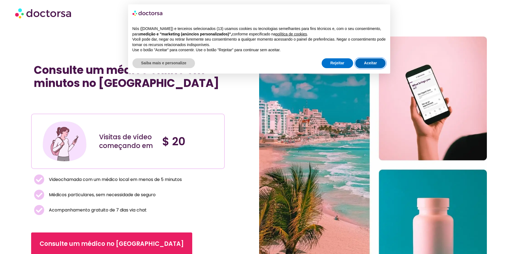
click at [371, 62] on button "Aceitar" at bounding box center [370, 63] width 30 height 10
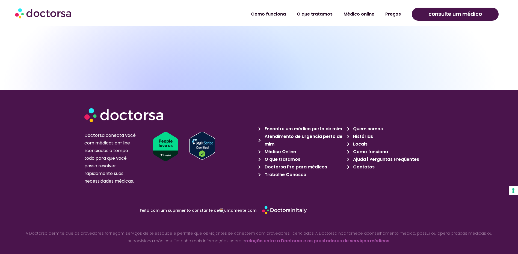
scroll to position [2696, 0]
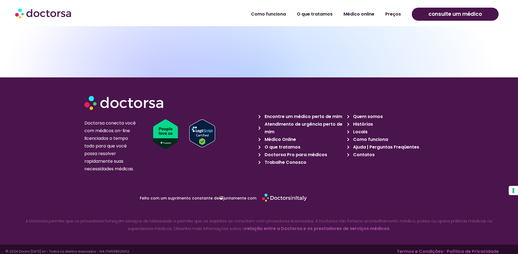
click at [357, 128] on span "Locais" at bounding box center [360, 132] width 16 height 8
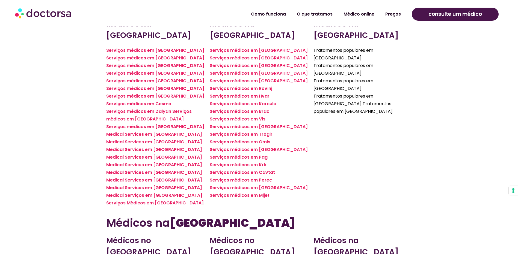
scroll to position [1229, 0]
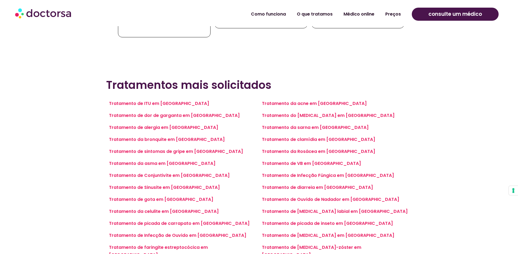
scroll to position [410, 0]
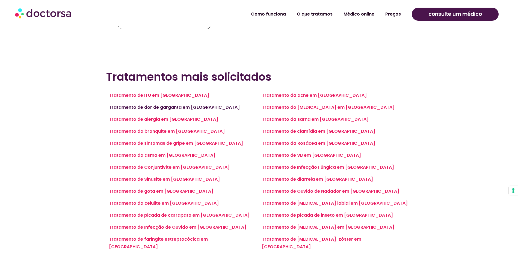
click at [171, 108] on link "Tratamento de dor de garganta em Manaus" at bounding box center [174, 107] width 131 height 6
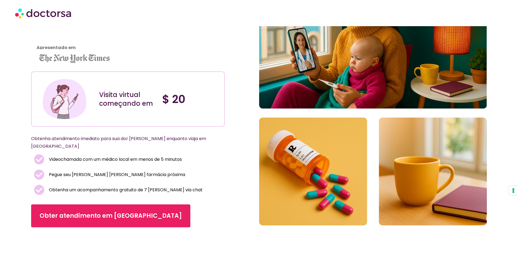
scroll to position [82, 0]
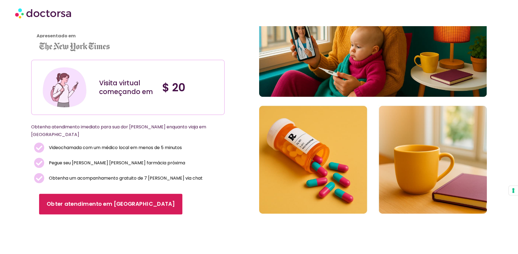
click at [122, 201] on span "Obter atendimento em Manaus" at bounding box center [111, 205] width 128 height 8
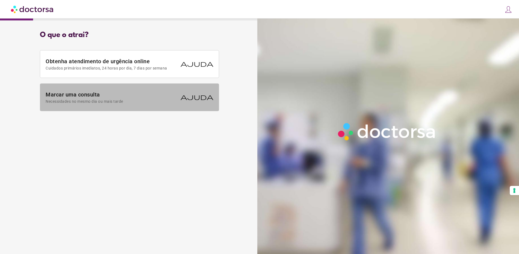
click at [163, 102] on span "Necessidades no mesmo dia ou mais tarde" at bounding box center [112, 101] width 132 height 4
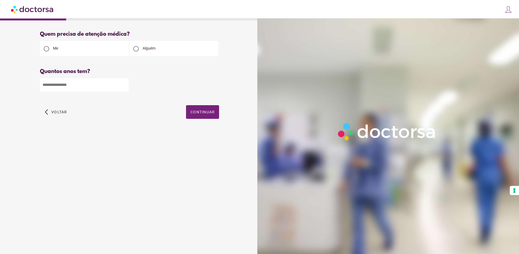
click at [108, 89] on input "number" at bounding box center [84, 84] width 89 height 13
click at [124, 82] on input "number" at bounding box center [84, 84] width 89 height 13
type input "*"
click at [124, 85] on input "*" at bounding box center [84, 84] width 89 height 13
click at [106, 86] on input "*" at bounding box center [84, 84] width 89 height 13
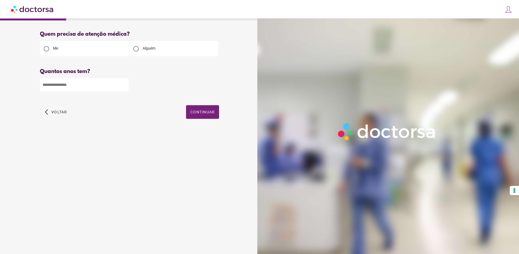
drag, startPoint x: 100, startPoint y: 86, endPoint x: 88, endPoint y: 94, distance: 14.2
type input "**"
drag, startPoint x: 88, startPoint y: 94, endPoint x: 209, endPoint y: 115, distance: 122.5
click at [209, 114] on span "Continuar" at bounding box center [202, 112] width 24 height 4
